Goal: Transaction & Acquisition: Purchase product/service

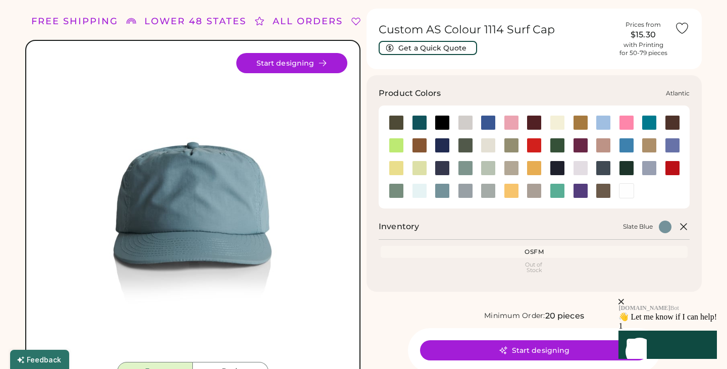
scroll to position [40, 0]
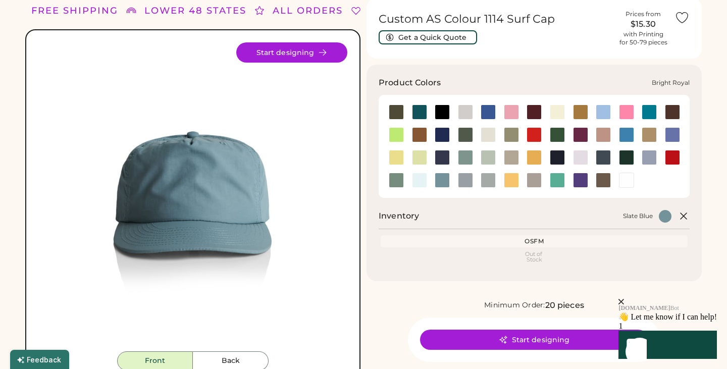
click at [488, 109] on div at bounding box center [488, 112] width 15 height 15
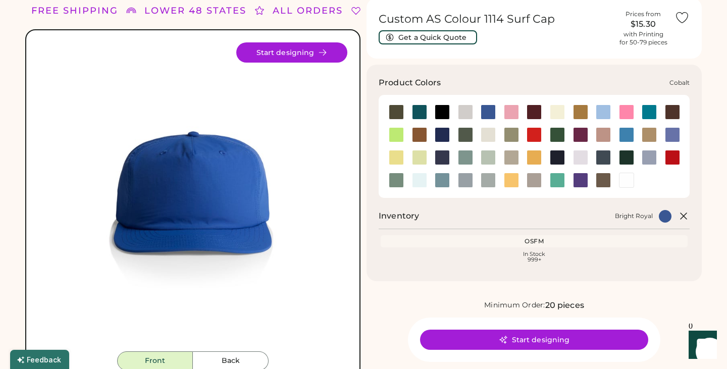
click at [447, 134] on div at bounding box center [442, 134] width 15 height 15
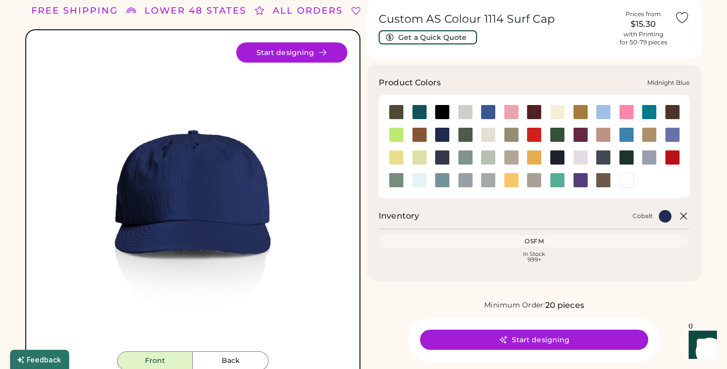
click at [447, 155] on div at bounding box center [442, 157] width 15 height 15
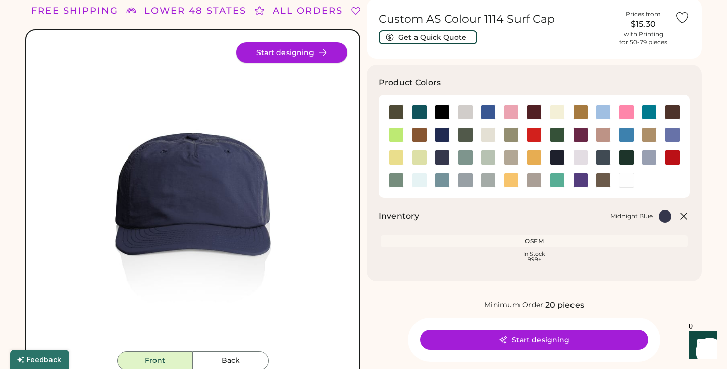
click at [325, 51] on icon at bounding box center [322, 52] width 9 height 9
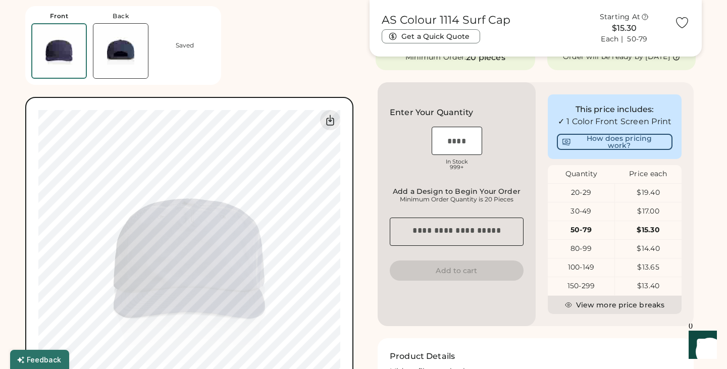
scroll to position [212, 0]
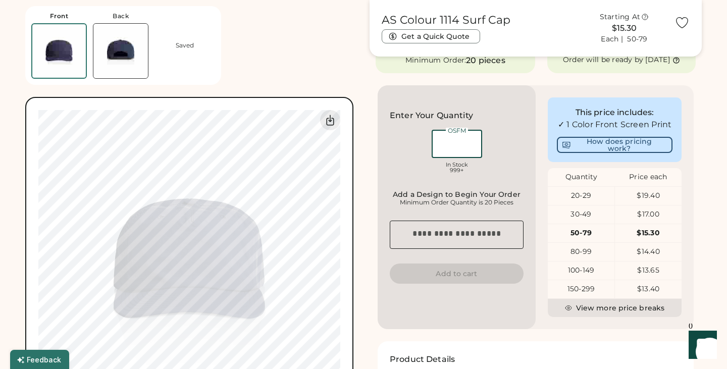
click at [459, 152] on input "input" at bounding box center [457, 144] width 51 height 28
type input "**"
click at [473, 130] on div "Enter Your Quantity OSFM In Stock 999+" at bounding box center [457, 144] width 134 height 69
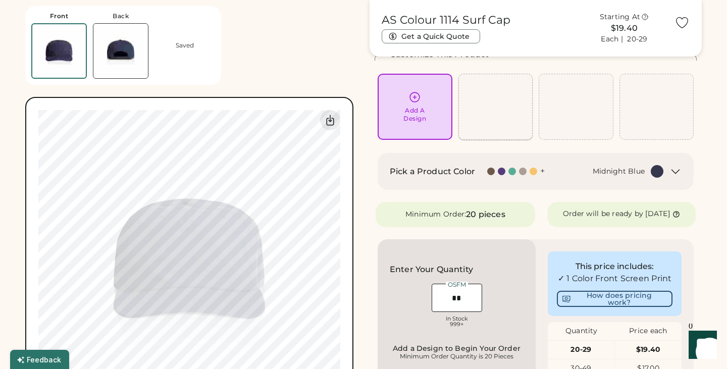
scroll to position [0, 0]
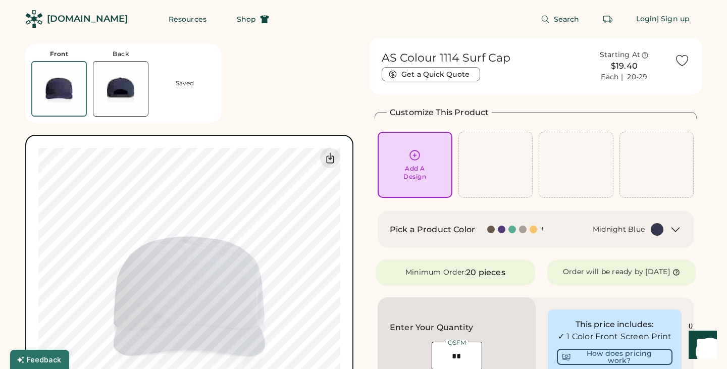
click at [125, 97] on img at bounding box center [120, 89] width 55 height 55
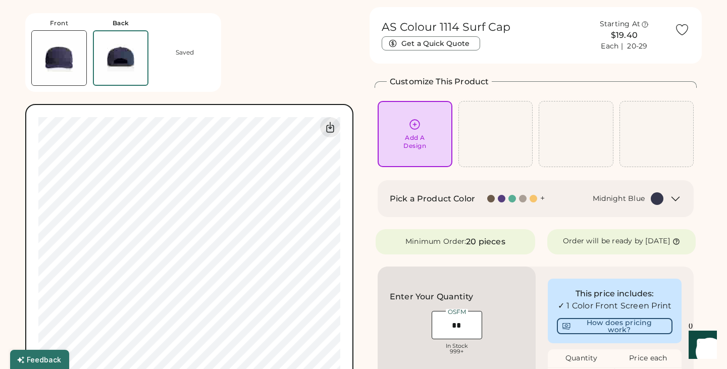
scroll to position [38, 0]
